Goal: Transaction & Acquisition: Purchase product/service

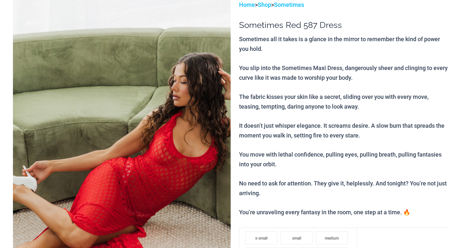
scroll to position [129, 0]
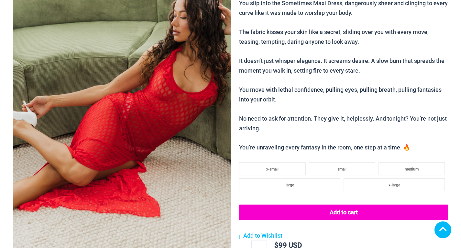
scroll to position [259, 0]
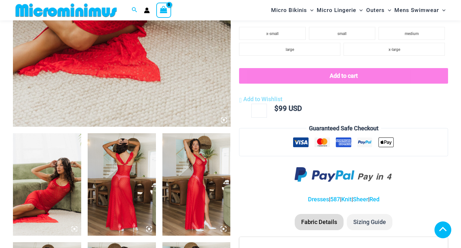
click at [183, 165] on img at bounding box center [197, 184] width 68 height 102
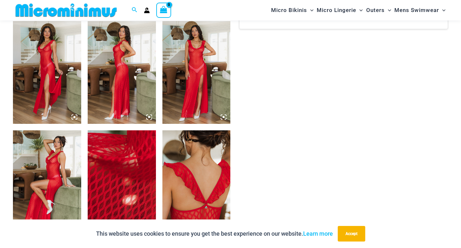
scroll to position [512, 0]
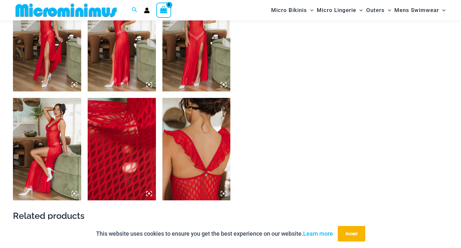
click at [190, 176] on img at bounding box center [197, 149] width 68 height 102
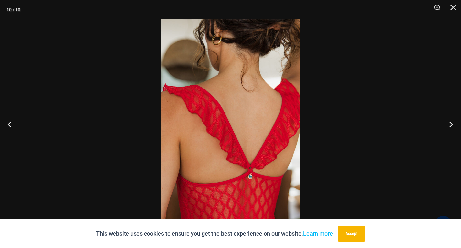
click at [451, 120] on button "Next" at bounding box center [449, 124] width 24 height 32
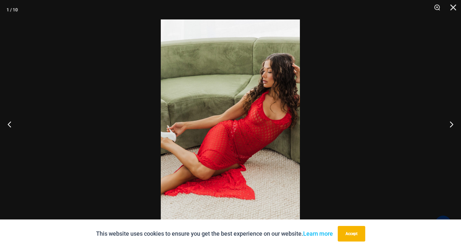
click at [276, 133] on img at bounding box center [230, 123] width 139 height 209
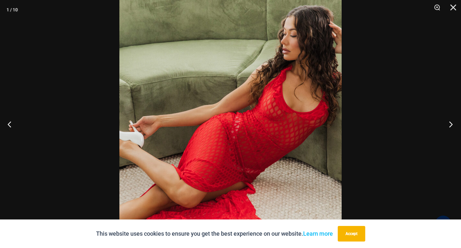
click at [451, 123] on button "Next" at bounding box center [449, 124] width 24 height 32
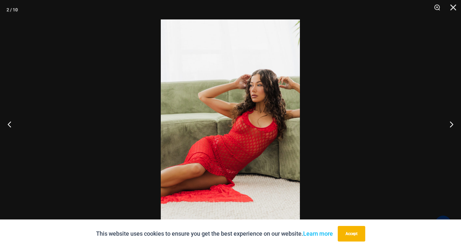
click at [238, 154] on img at bounding box center [230, 123] width 139 height 209
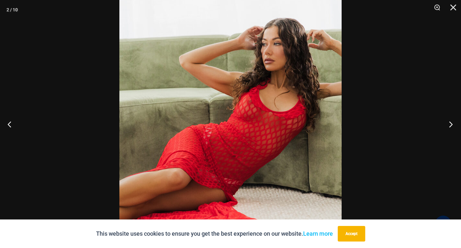
click at [451, 122] on button "Next" at bounding box center [449, 124] width 24 height 32
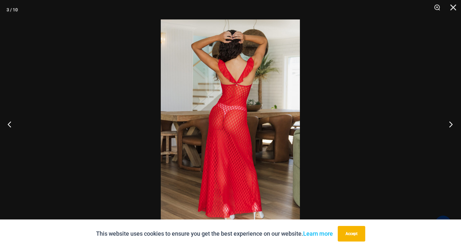
click at [451, 122] on button "Next" at bounding box center [449, 124] width 24 height 32
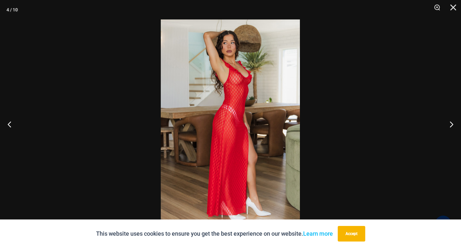
click at [281, 137] on img at bounding box center [230, 123] width 139 height 209
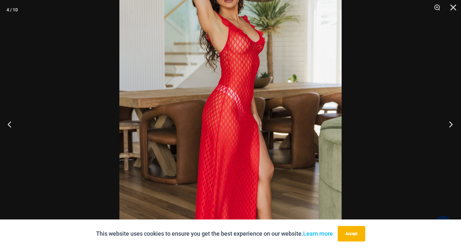
click at [452, 122] on button "Next" at bounding box center [449, 124] width 24 height 32
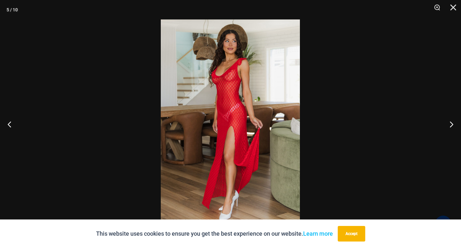
click at [196, 135] on img at bounding box center [230, 123] width 139 height 209
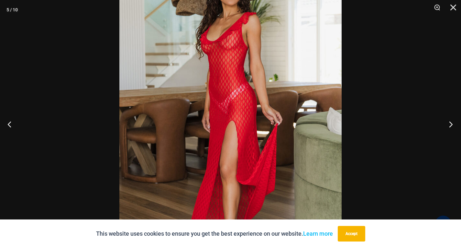
click at [452, 124] on button "Next" at bounding box center [449, 124] width 24 height 32
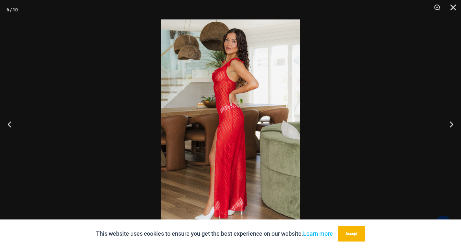
click at [278, 132] on img at bounding box center [230, 123] width 139 height 209
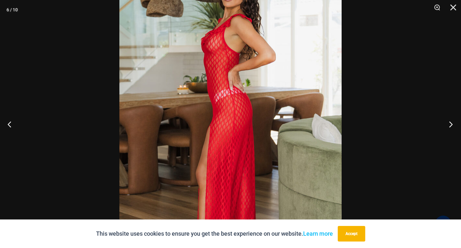
click at [450, 121] on button "Next" at bounding box center [449, 124] width 24 height 32
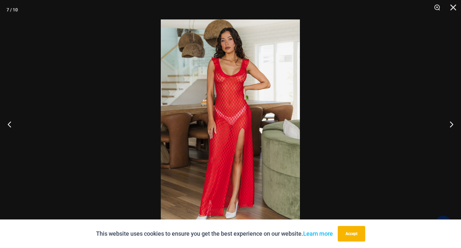
click at [260, 157] on img at bounding box center [230, 123] width 139 height 209
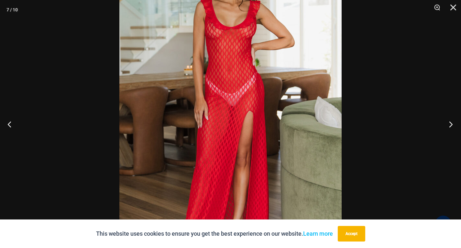
click at [453, 121] on button "Next" at bounding box center [449, 124] width 24 height 32
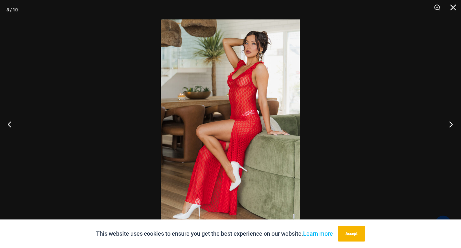
click at [453, 121] on button "Next" at bounding box center [449, 124] width 24 height 32
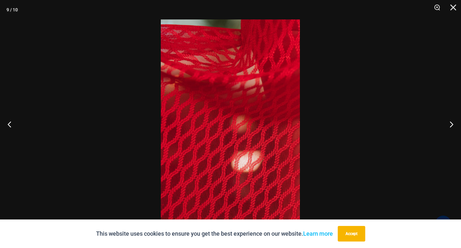
click at [289, 160] on img at bounding box center [230, 123] width 139 height 209
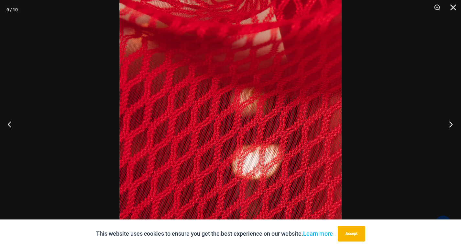
click at [450, 122] on button "Next" at bounding box center [449, 124] width 24 height 32
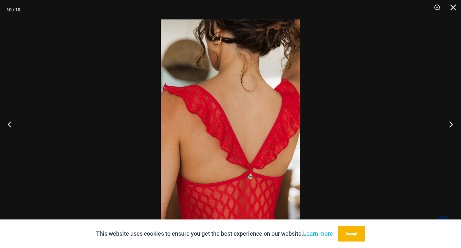
click at [450, 122] on button "Next" at bounding box center [449, 124] width 24 height 32
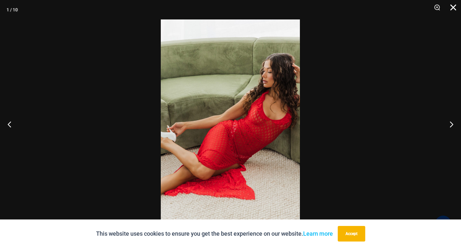
click at [452, 9] on button "Close" at bounding box center [451, 9] width 16 height 19
